Goal: Transaction & Acquisition: Purchase product/service

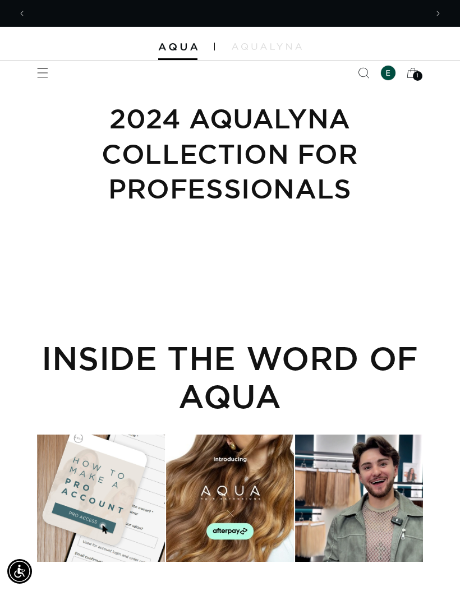
scroll to position [0, 800]
click at [43, 77] on icon "Menu" at bounding box center [42, 72] width 11 height 11
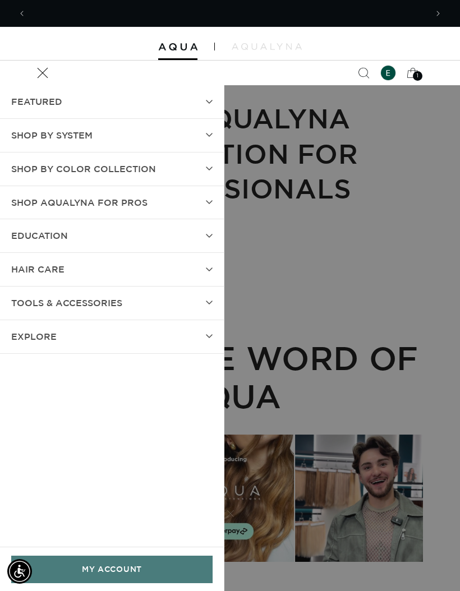
scroll to position [0, 0]
click at [10, 172] on summary "Shop by Color Collection" at bounding box center [112, 168] width 224 height 33
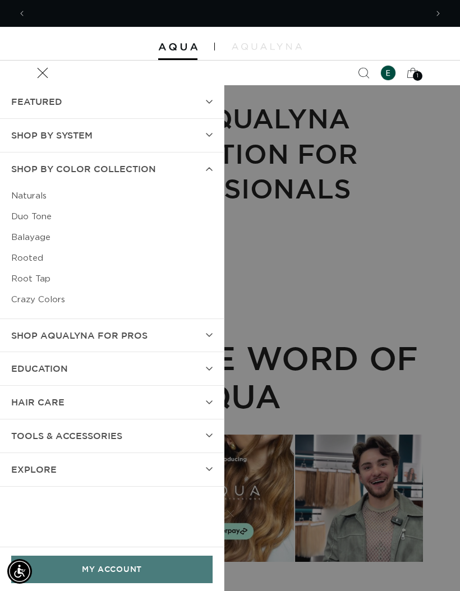
scroll to position [0, 400]
click at [17, 218] on link "Duo Tone" at bounding box center [111, 216] width 201 height 21
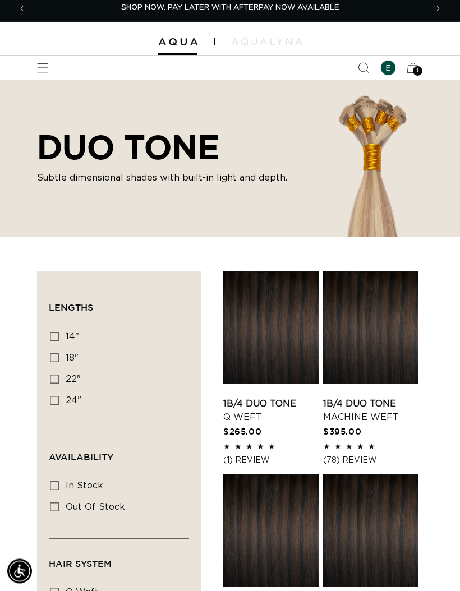
scroll to position [6, 0]
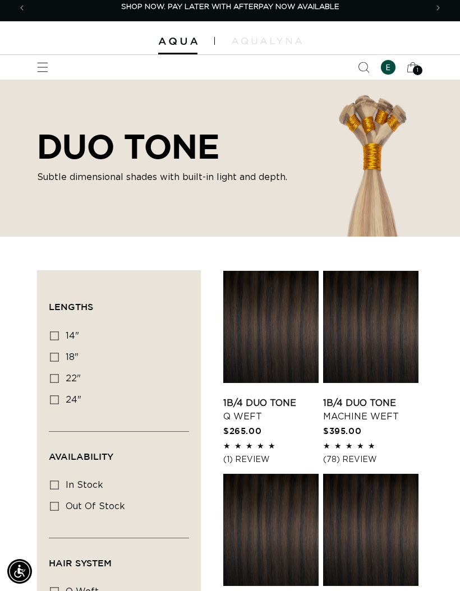
click at [245, 423] on link "1B/4 Duo Tone Q Weft" at bounding box center [270, 409] width 95 height 27
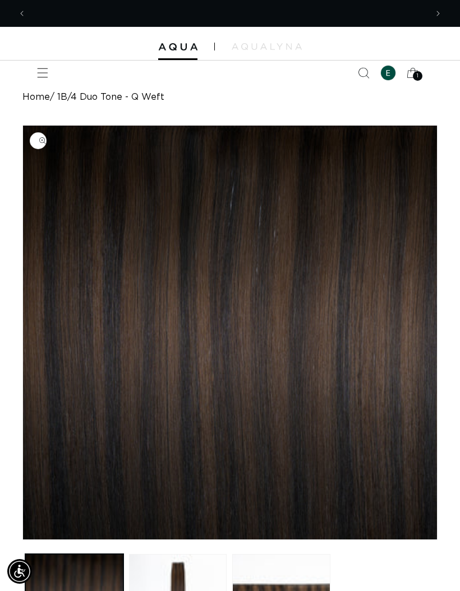
scroll to position [0, 400]
